Goal: Task Accomplishment & Management: Manage account settings

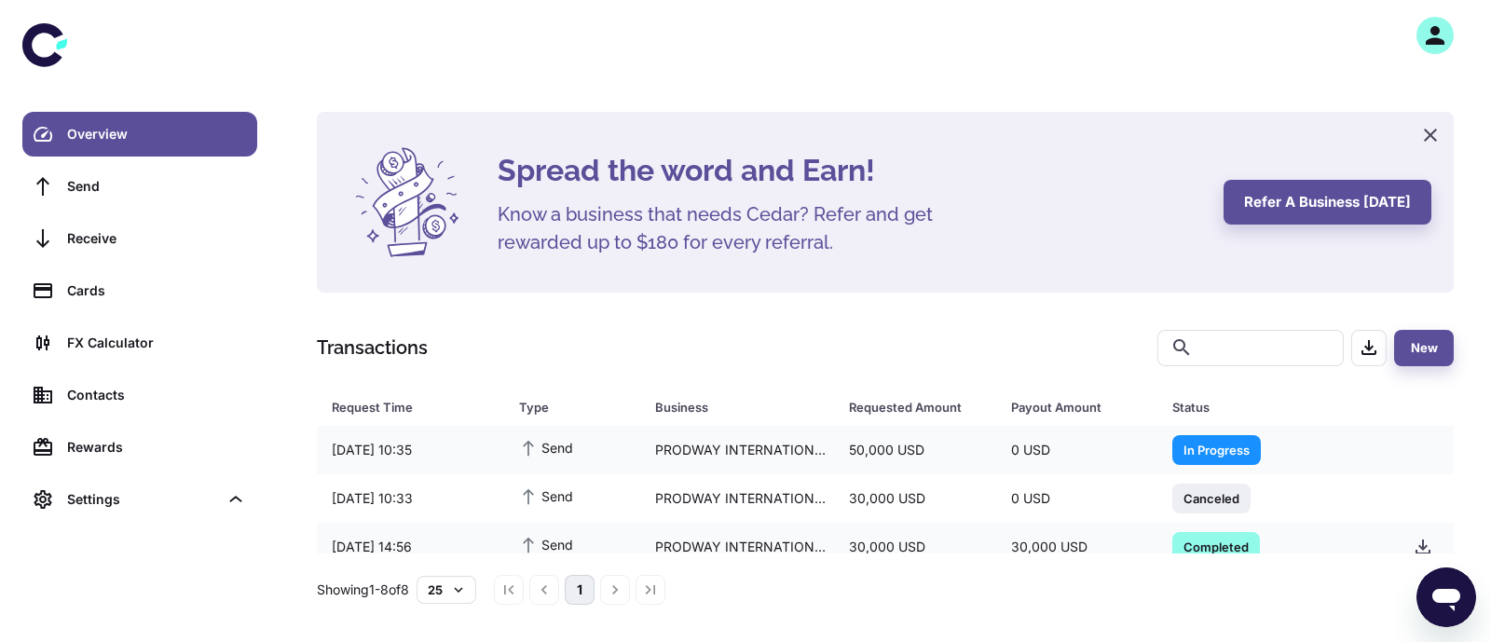
click at [1447, 30] on icon "button" at bounding box center [1435, 35] width 28 height 28
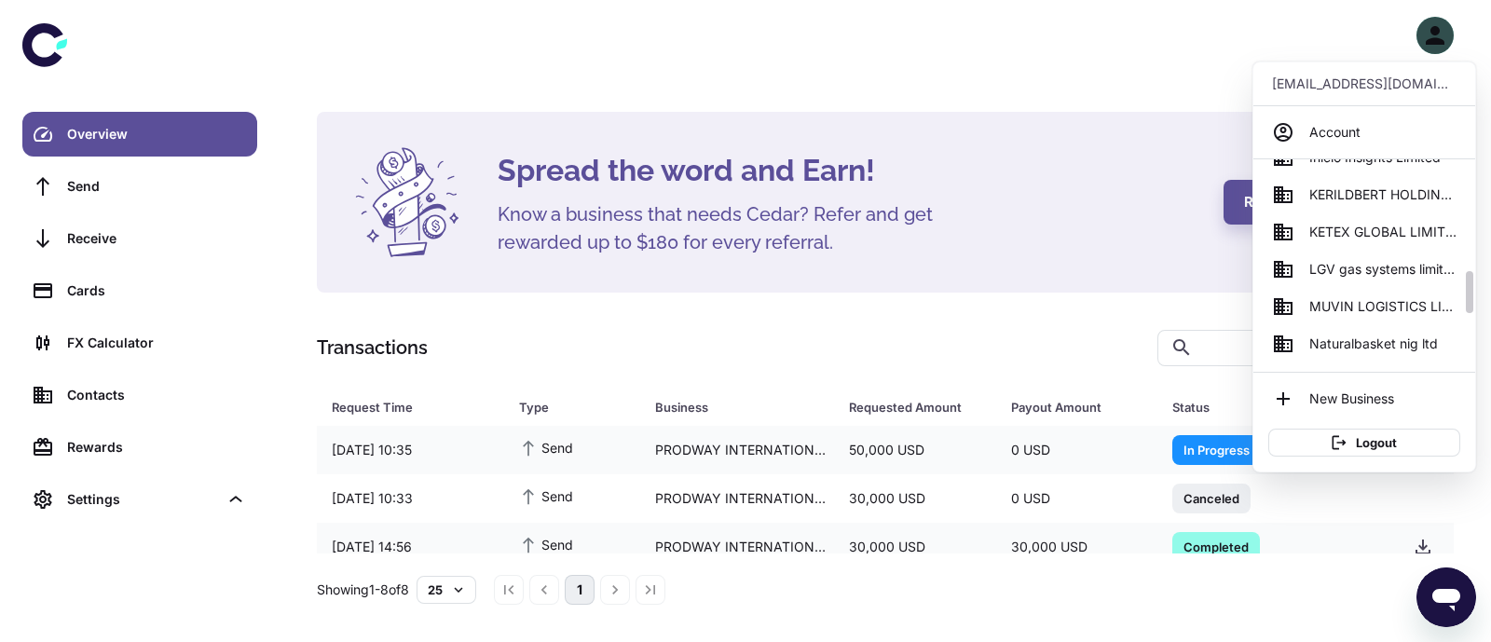
scroll to position [548, 0]
click at [1383, 232] on span "KETEX GLOBAL LIMITED" at bounding box center [1382, 234] width 147 height 20
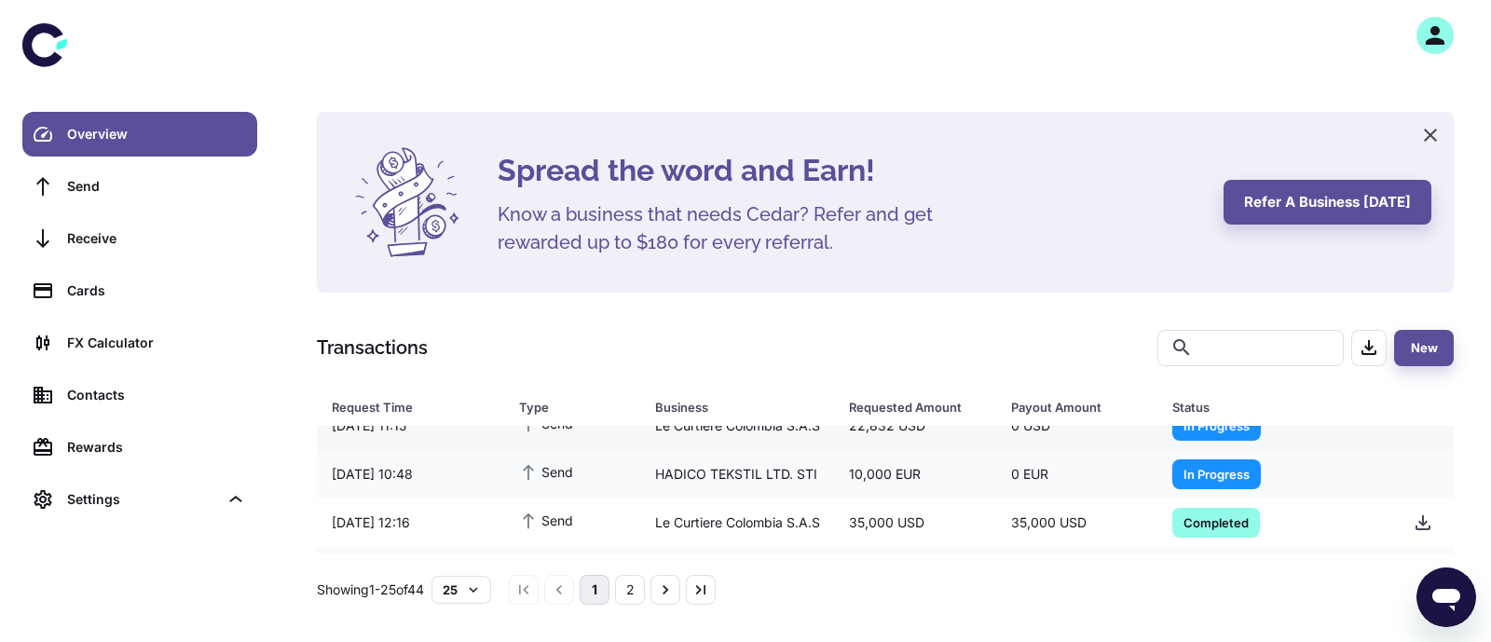
scroll to position [97, 0]
